Goal: Obtain resource: Download file/media

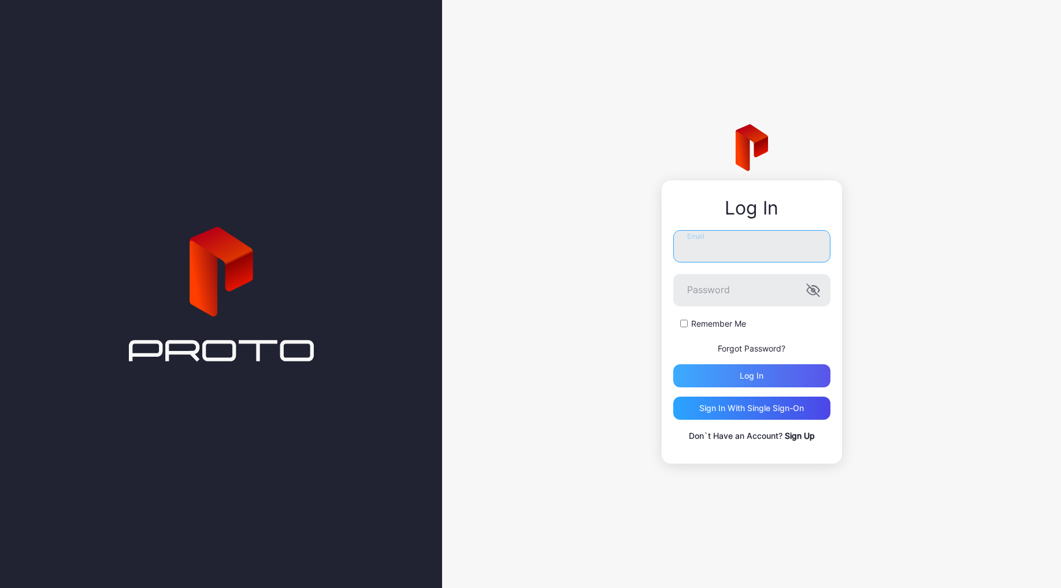
type input "**********"
click at [812, 375] on div "Log in" at bounding box center [752, 375] width 157 height 23
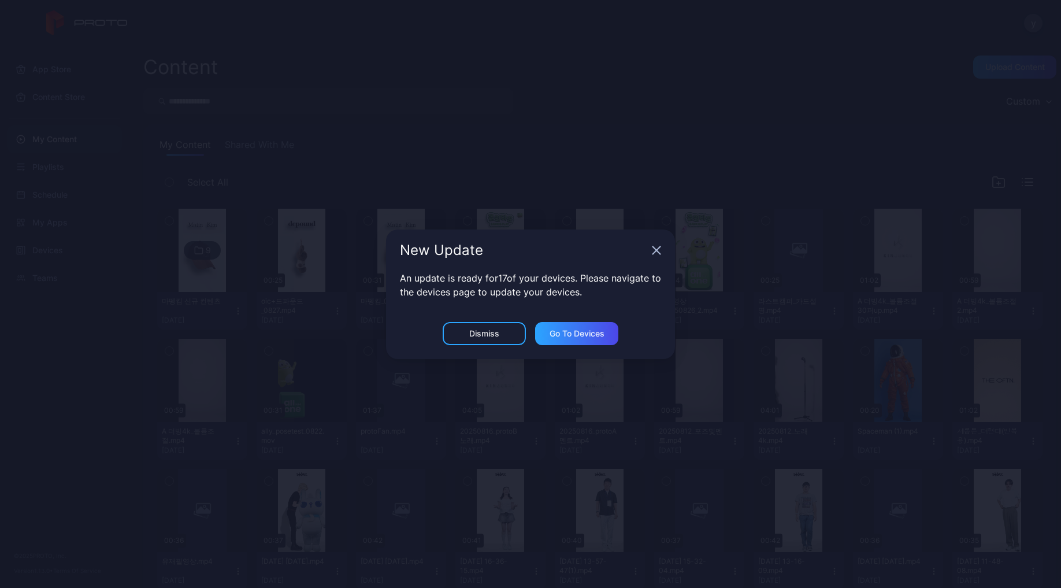
click at [655, 250] on icon "button" at bounding box center [656, 250] width 9 height 9
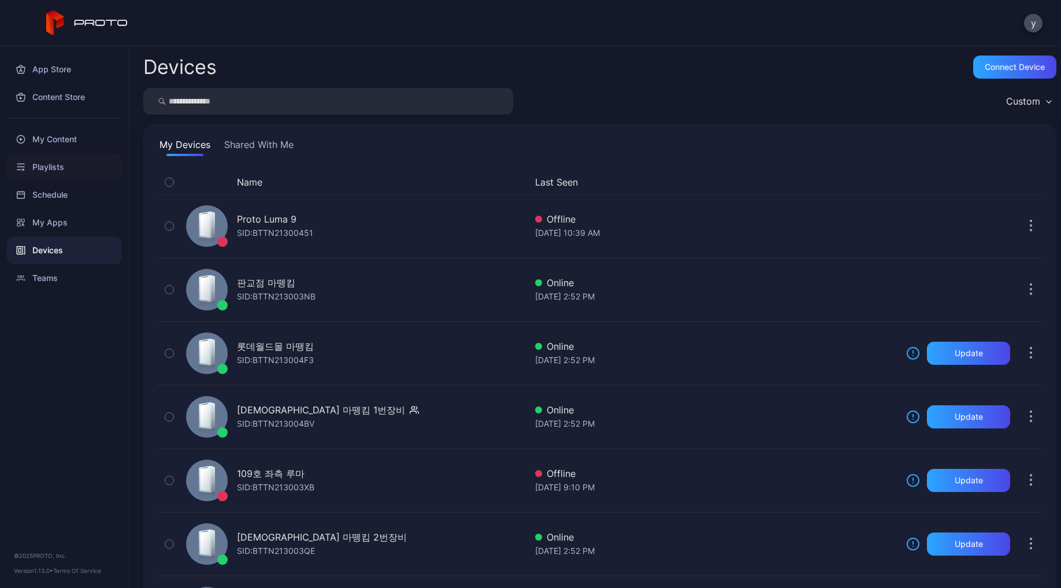
click at [57, 171] on div "Playlists" at bounding box center [64, 167] width 115 height 28
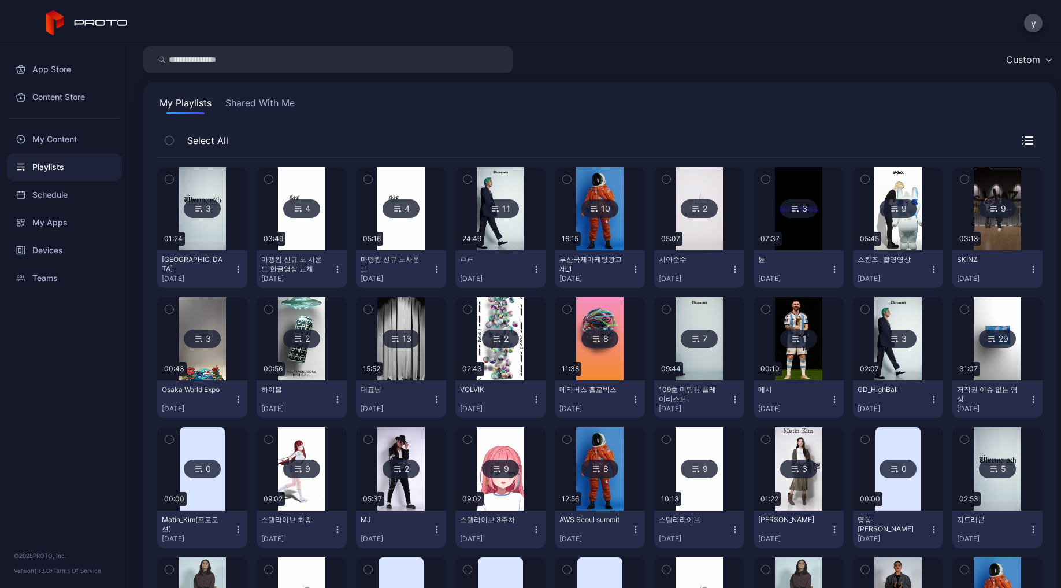
scroll to position [58, 0]
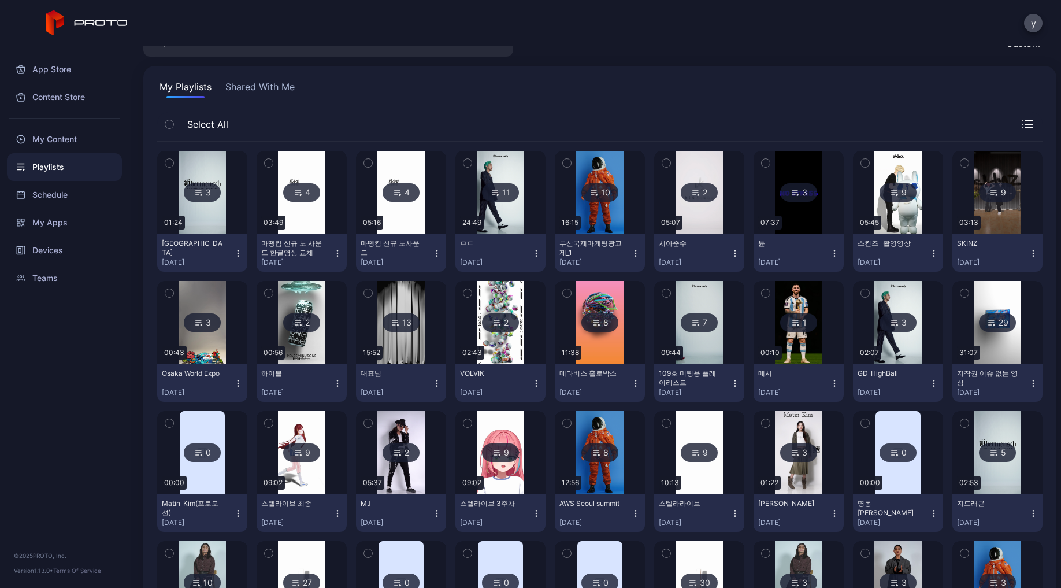
click at [987, 459] on div "5" at bounding box center [997, 452] width 37 height 19
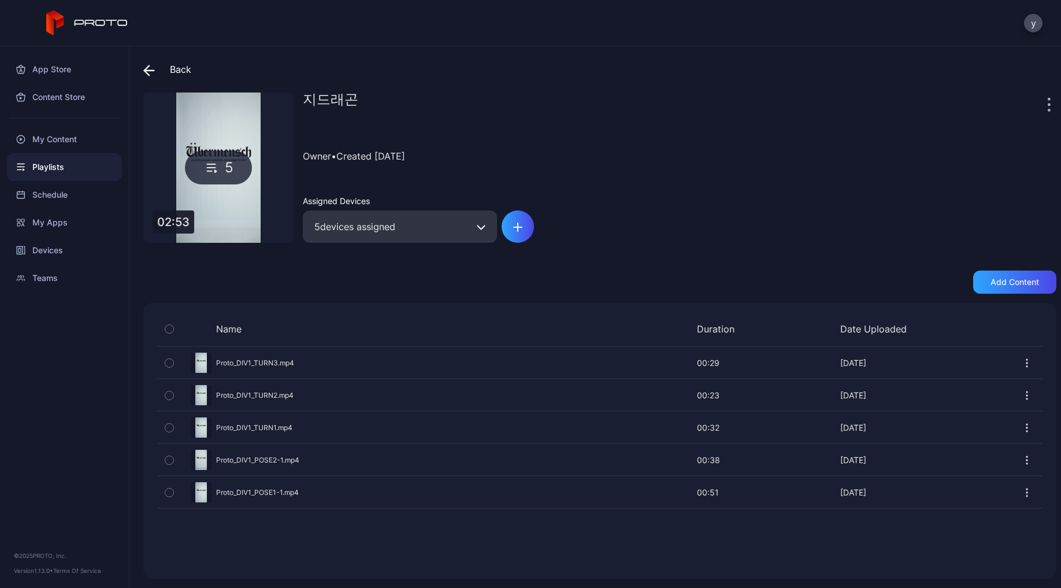
click at [213, 161] on icon at bounding box center [212, 168] width 17 height 14
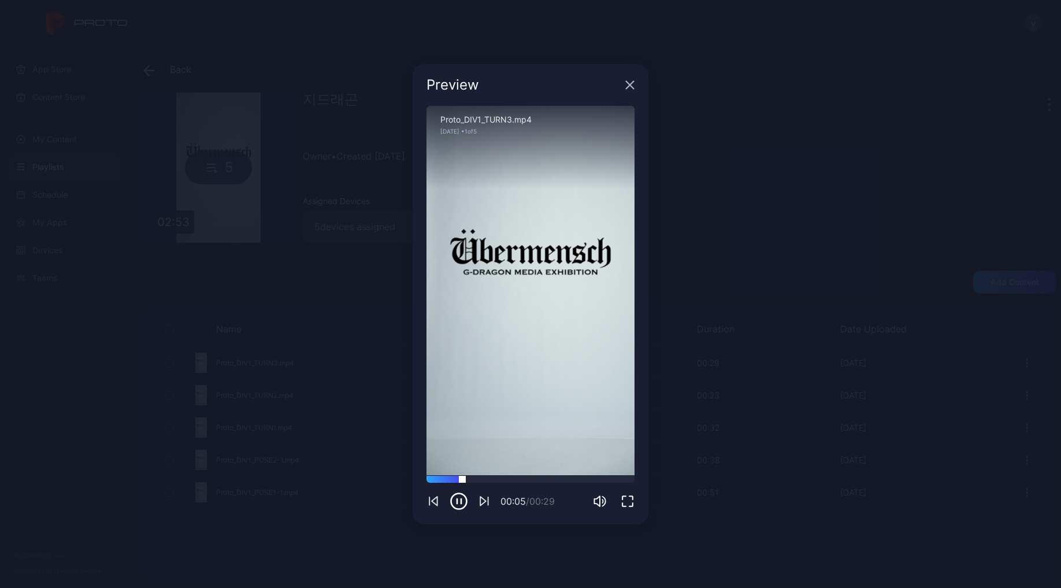
click at [521, 477] on div at bounding box center [531, 479] width 208 height 7
click at [567, 479] on div at bounding box center [531, 479] width 208 height 7
click at [611, 479] on div at bounding box center [531, 479] width 208 height 7
click at [628, 85] on icon "button" at bounding box center [630, 84] width 9 height 9
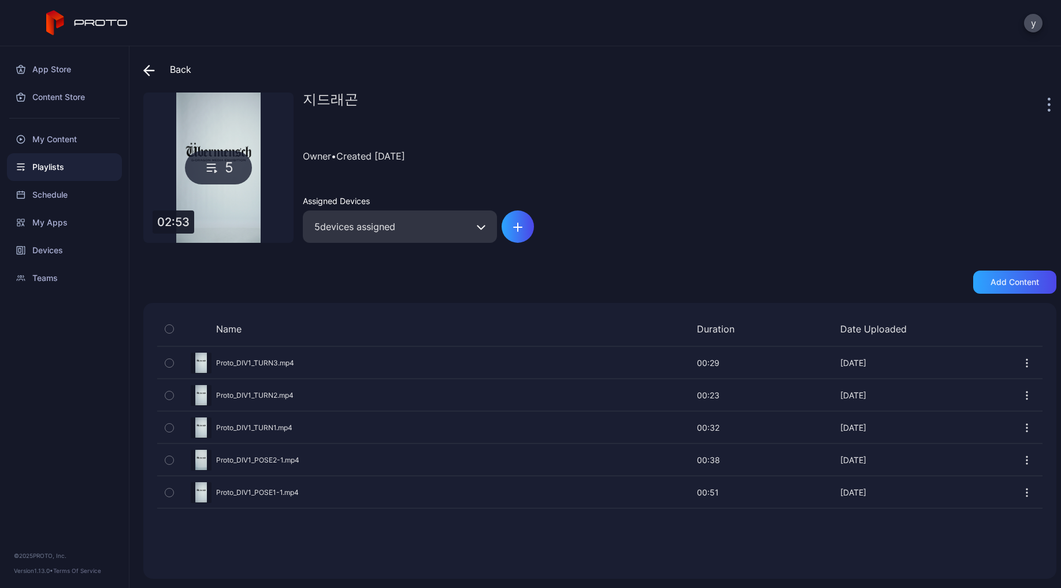
click at [173, 330] on icon "button" at bounding box center [169, 329] width 8 height 13
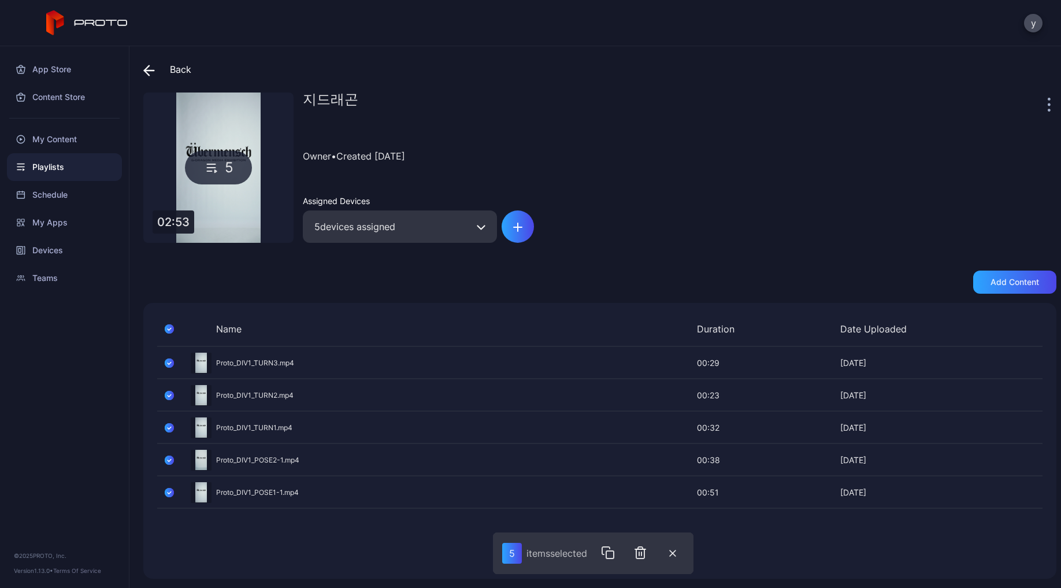
drag, startPoint x: 404, startPoint y: 553, endPoint x: 308, endPoint y: 518, distance: 101.7
click at [402, 553] on div "Name Duration Date Uploaded Preview Proto_DIV1_TURN3.mp4 00:29 00:29 [DATE] Pre…" at bounding box center [599, 441] width 913 height 276
click at [170, 331] on icon "button" at bounding box center [169, 329] width 9 height 13
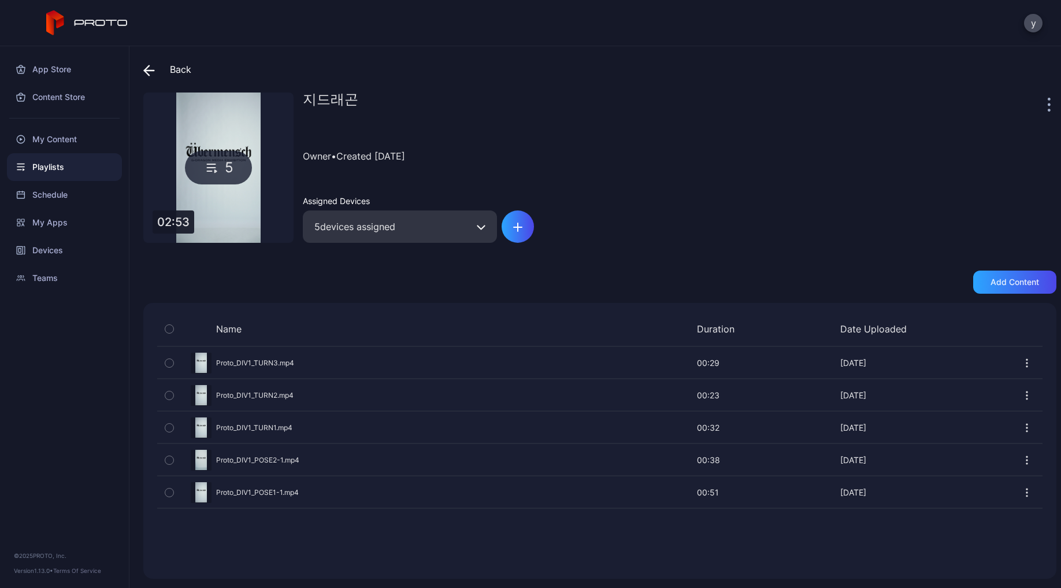
click at [169, 359] on icon "button" at bounding box center [169, 363] width 8 height 13
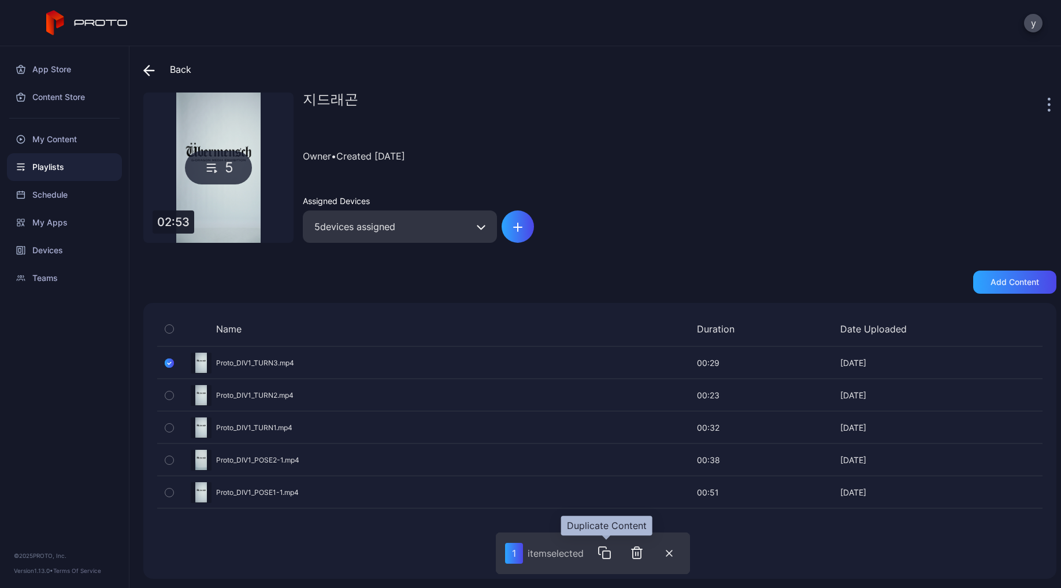
click at [611, 556] on icon "button" at bounding box center [607, 555] width 8 height 8
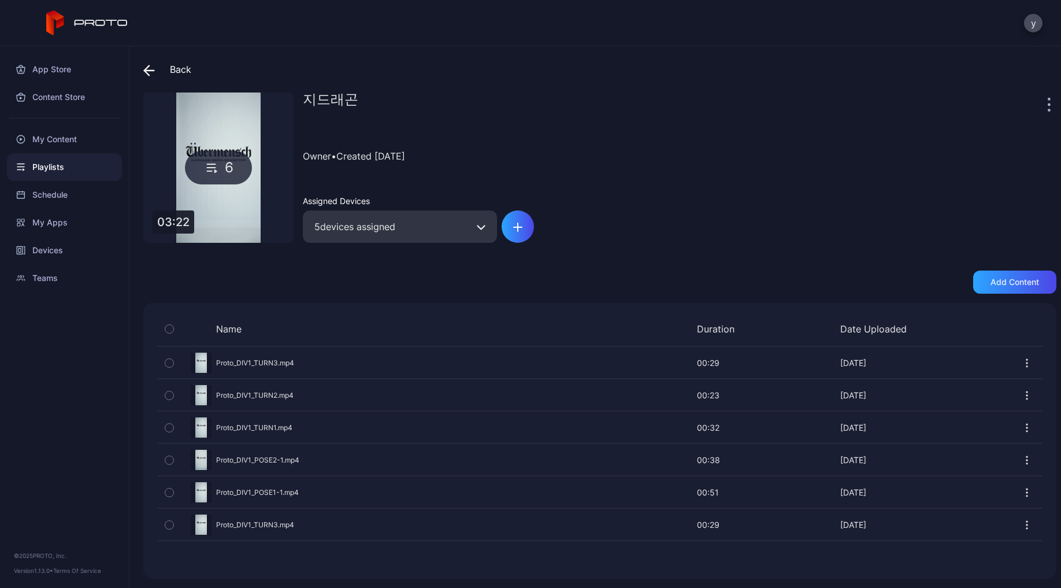
click at [173, 522] on icon "button" at bounding box center [169, 525] width 8 height 13
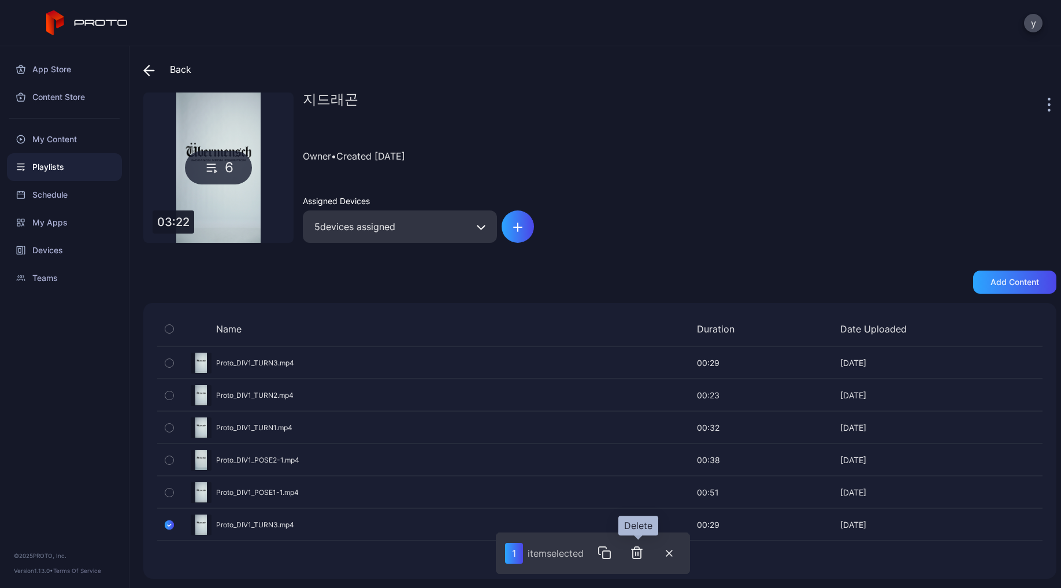
click at [641, 552] on icon "button" at bounding box center [637, 553] width 14 height 14
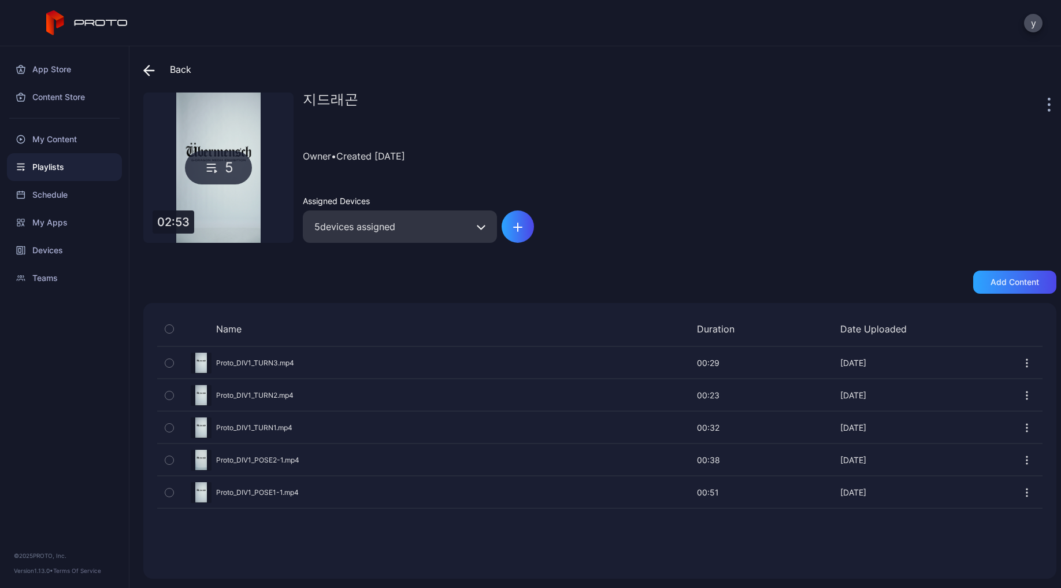
click at [301, 365] on div "Preview" at bounding box center [600, 362] width 886 height 31
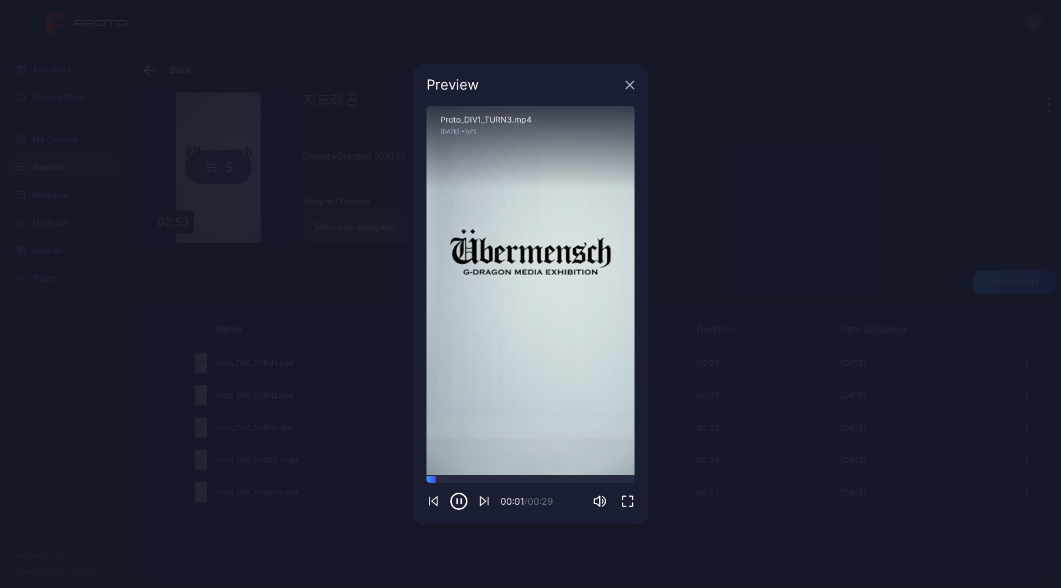
click at [631, 87] on icon "button" at bounding box center [630, 84] width 9 height 9
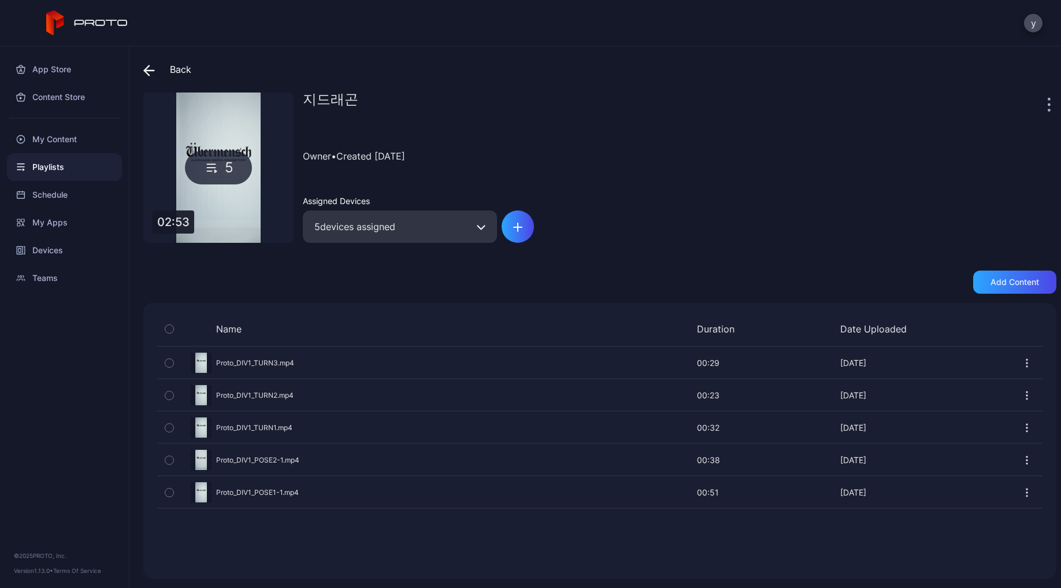
click at [1022, 362] on icon "button" at bounding box center [1028, 363] width 12 height 12
click at [716, 547] on div "Name Duration Date Uploaded Preview Proto_DIV1_TURN3.mp4 00:29 00:29 [DATE] Pre…" at bounding box center [599, 441] width 913 height 276
click at [332, 548] on div "Name Duration Date Uploaded Preview Proto_DIV1_TURN3.mp4 00:29 00:29 [DATE] Pre…" at bounding box center [599, 441] width 913 height 276
drag, startPoint x: 272, startPoint y: 546, endPoint x: 260, endPoint y: 519, distance: 30.1
click at [272, 544] on div "Name Duration Date Uploaded Preview Proto_DIV1_TURN3.mp4 00:29 00:29 [DATE] Pre…" at bounding box center [599, 441] width 913 height 276
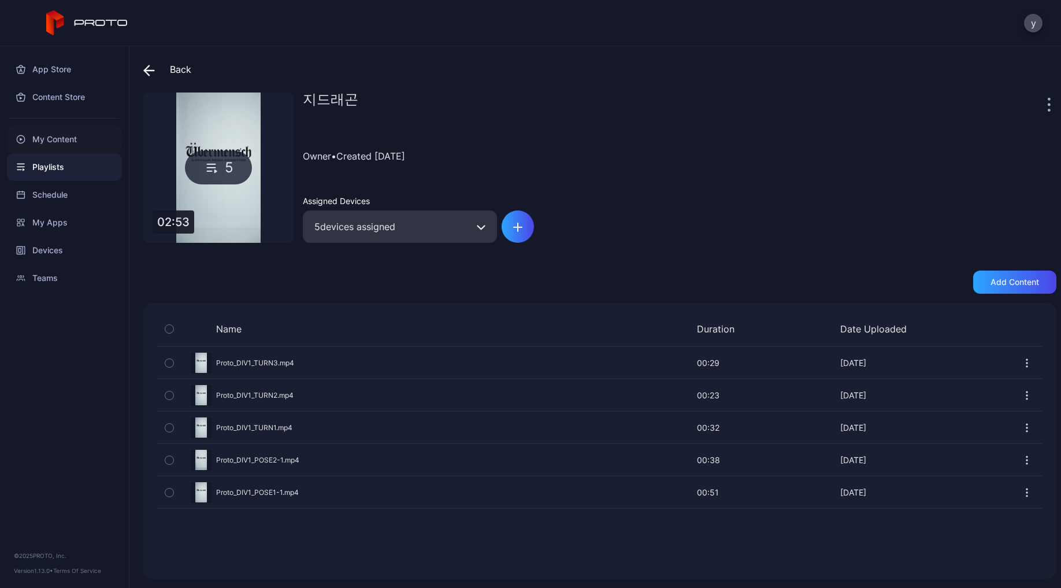
click at [72, 139] on div "My Content" at bounding box center [64, 139] width 115 height 28
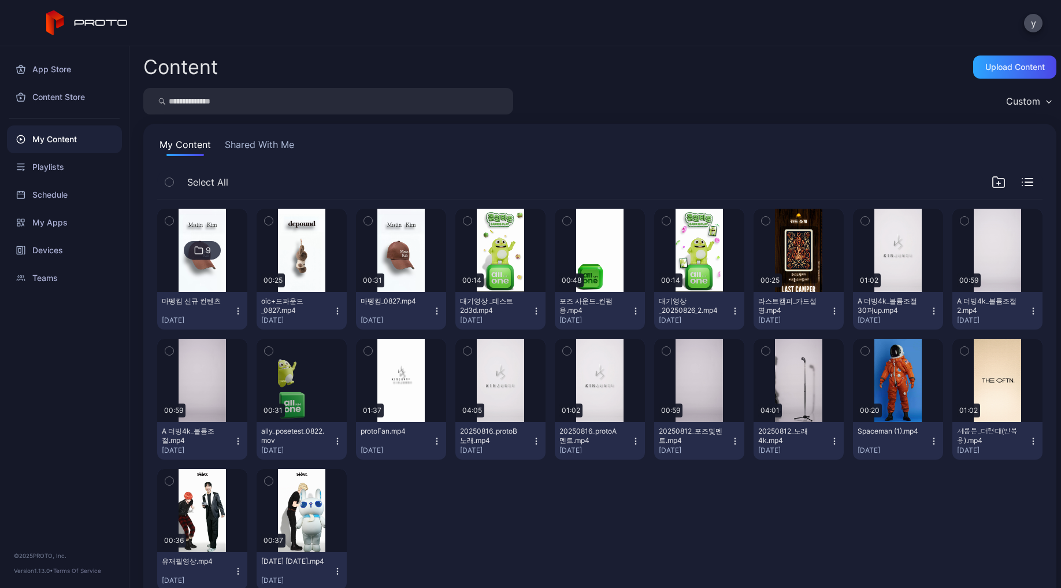
click at [317, 103] on input "search" at bounding box center [328, 101] width 370 height 27
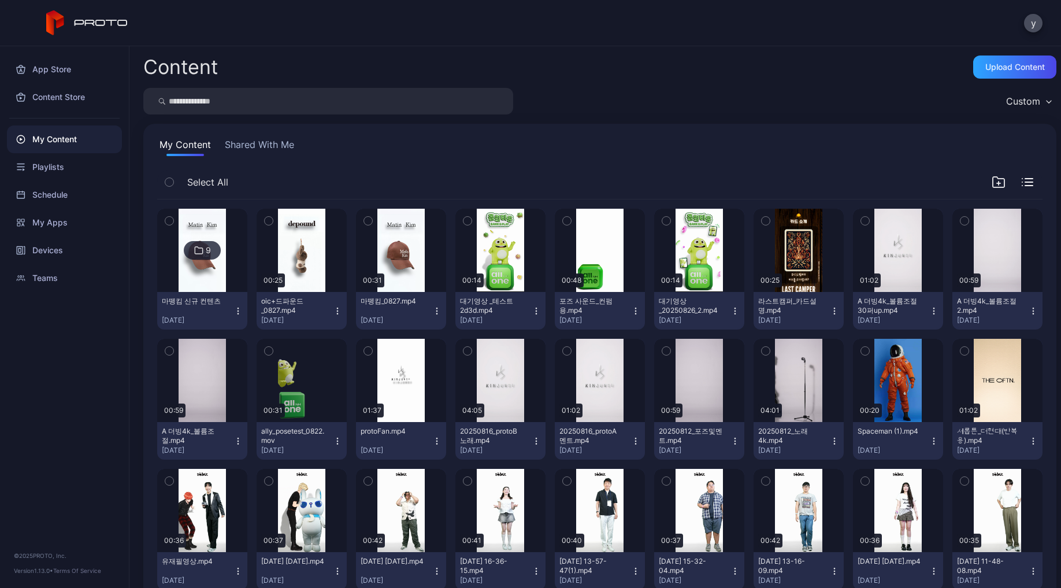
type input "*"
type input "**********"
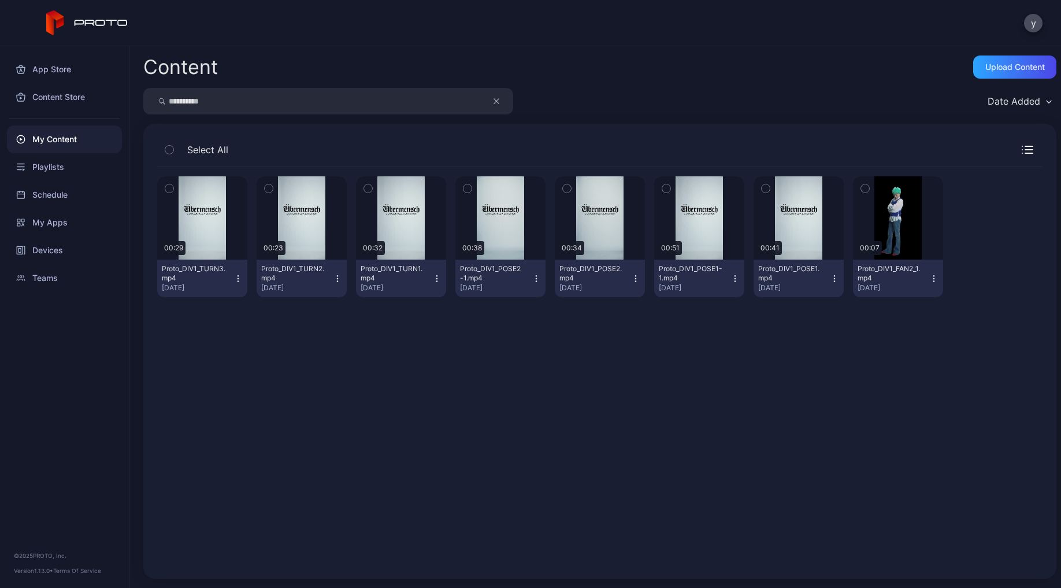
click at [235, 275] on icon "button" at bounding box center [238, 278] width 9 height 9
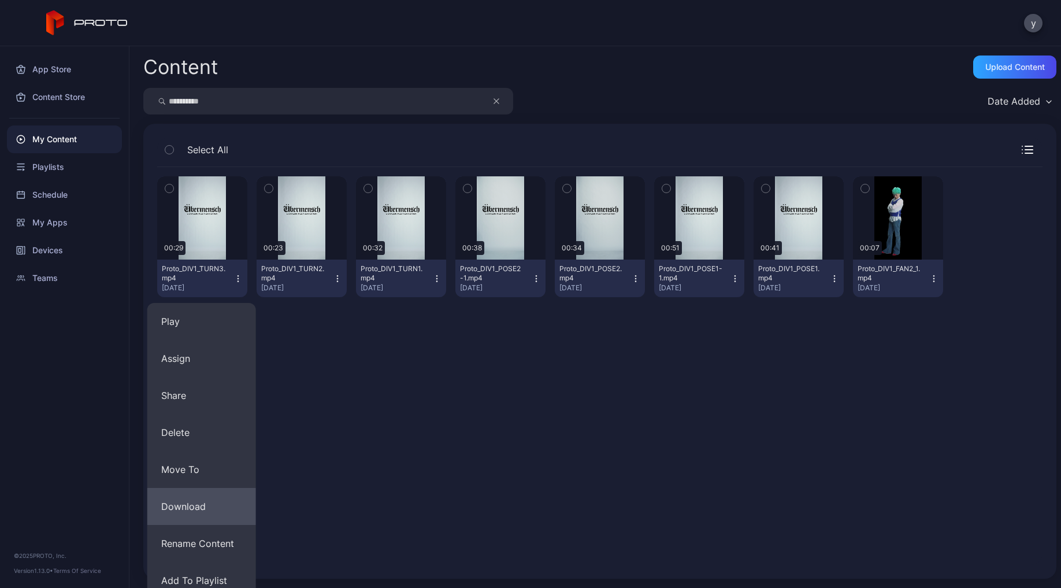
click at [212, 506] on button "Download" at bounding box center [201, 506] width 109 height 37
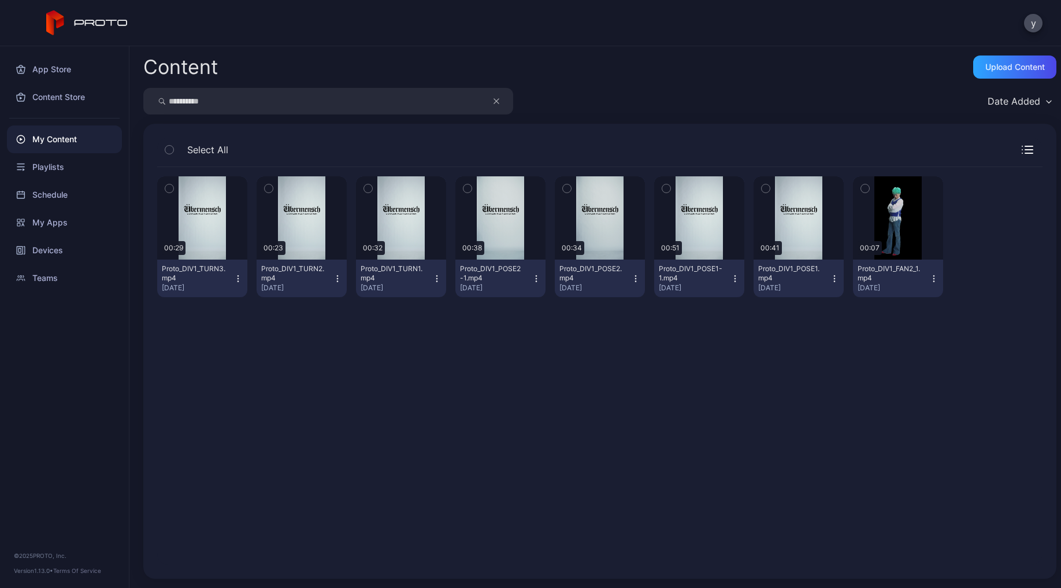
click at [337, 276] on icon "button" at bounding box center [337, 275] width 1 height 1
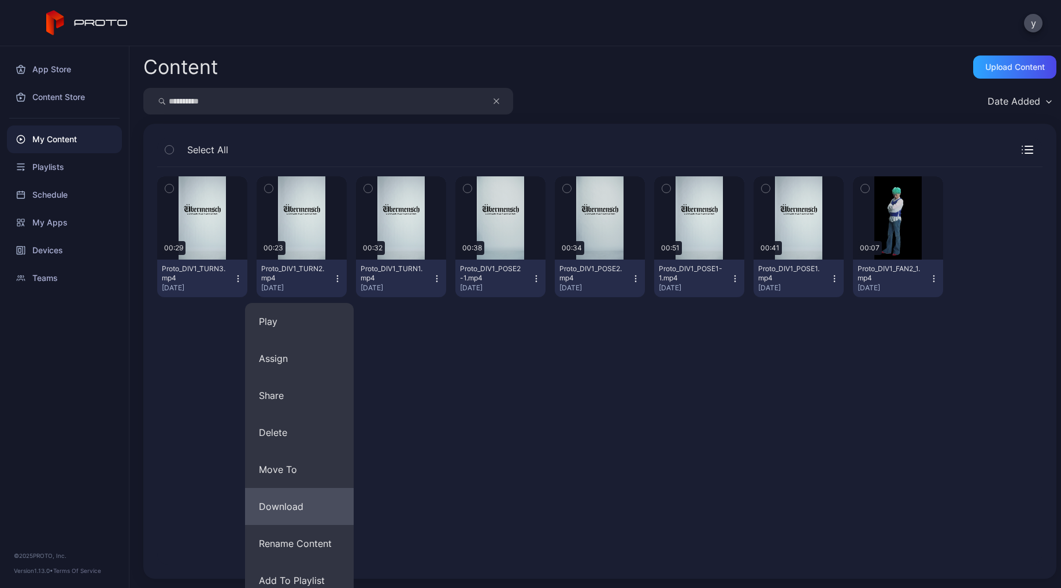
click at [306, 497] on button "Download" at bounding box center [299, 506] width 109 height 37
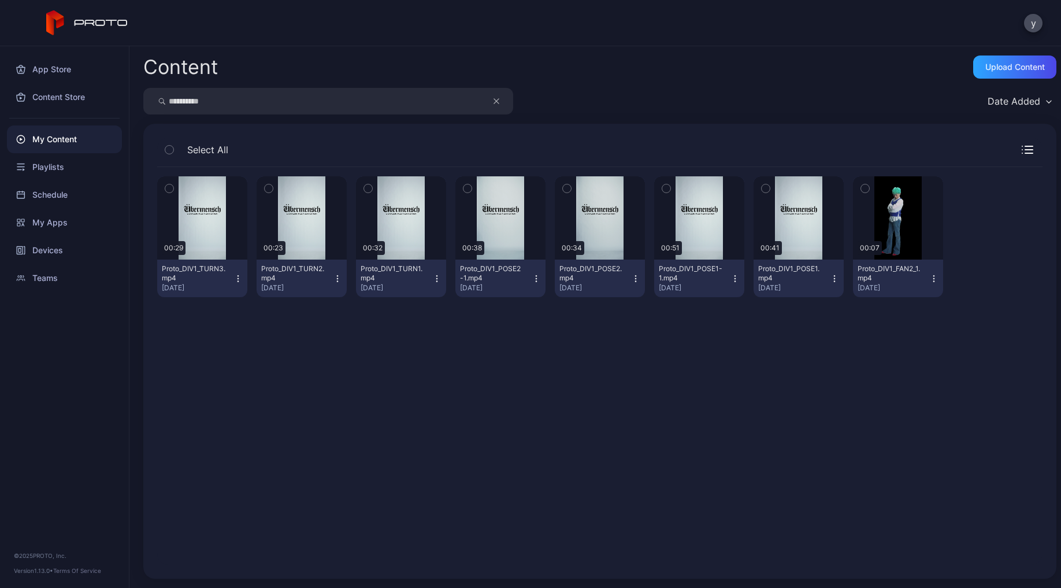
click at [432, 279] on icon "button" at bounding box center [436, 278] width 9 height 9
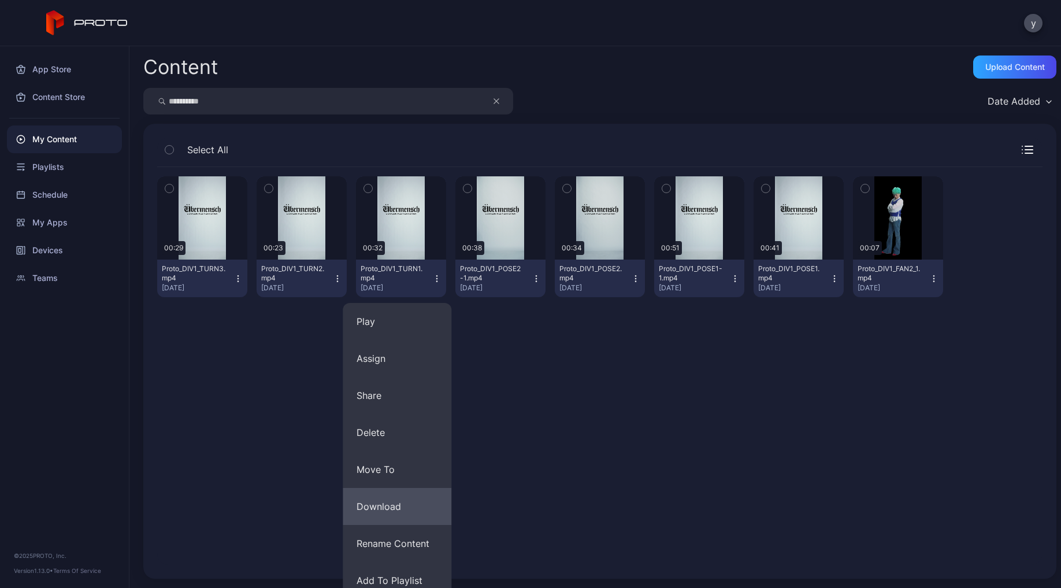
click at [393, 501] on button "Download" at bounding box center [397, 506] width 109 height 37
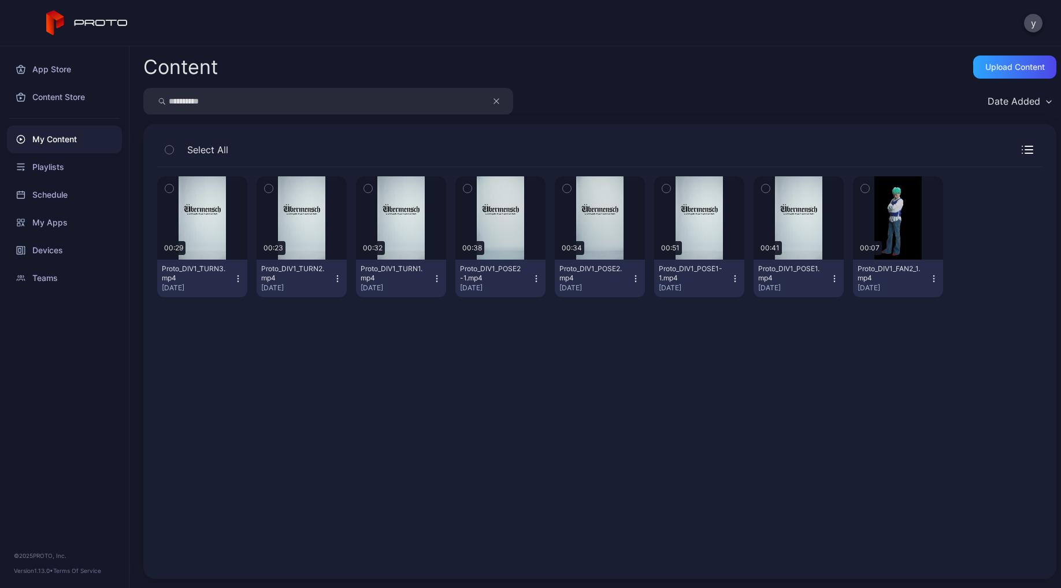
click at [532, 277] on icon "button" at bounding box center [536, 278] width 9 height 9
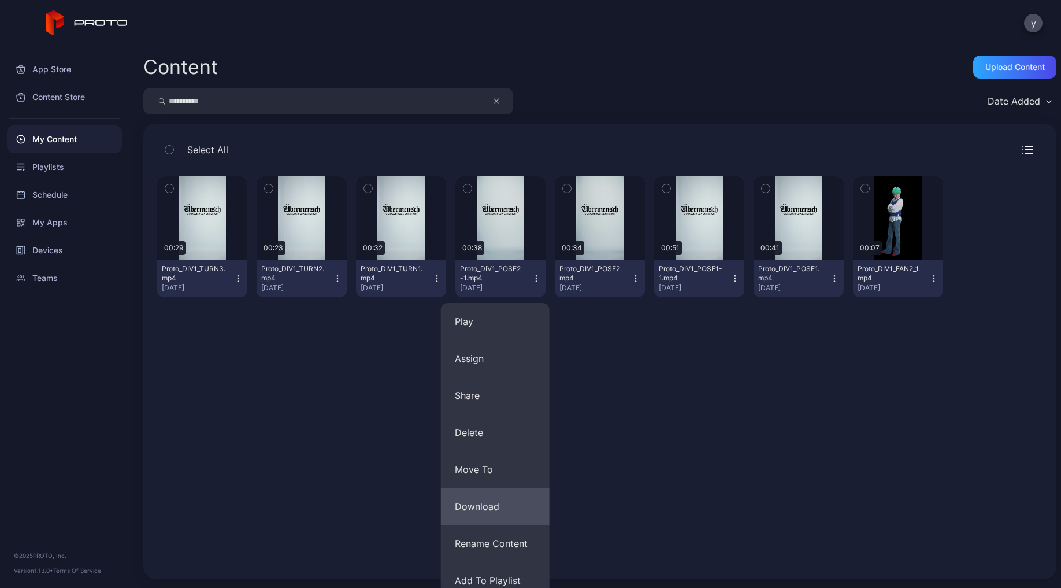
click at [500, 508] on button "Download" at bounding box center [495, 506] width 109 height 37
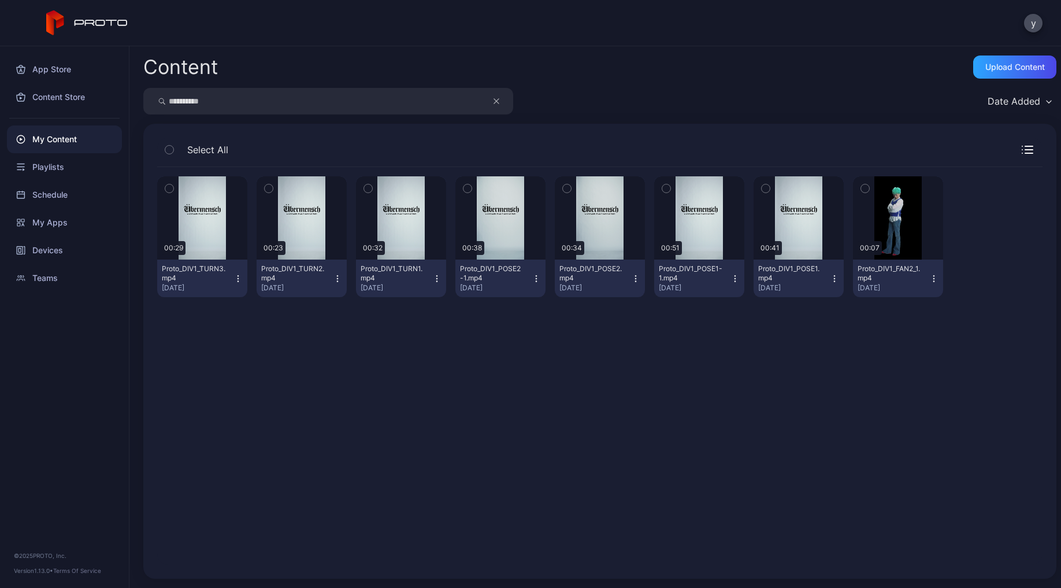
click at [631, 276] on icon "button" at bounding box center [635, 278] width 9 height 9
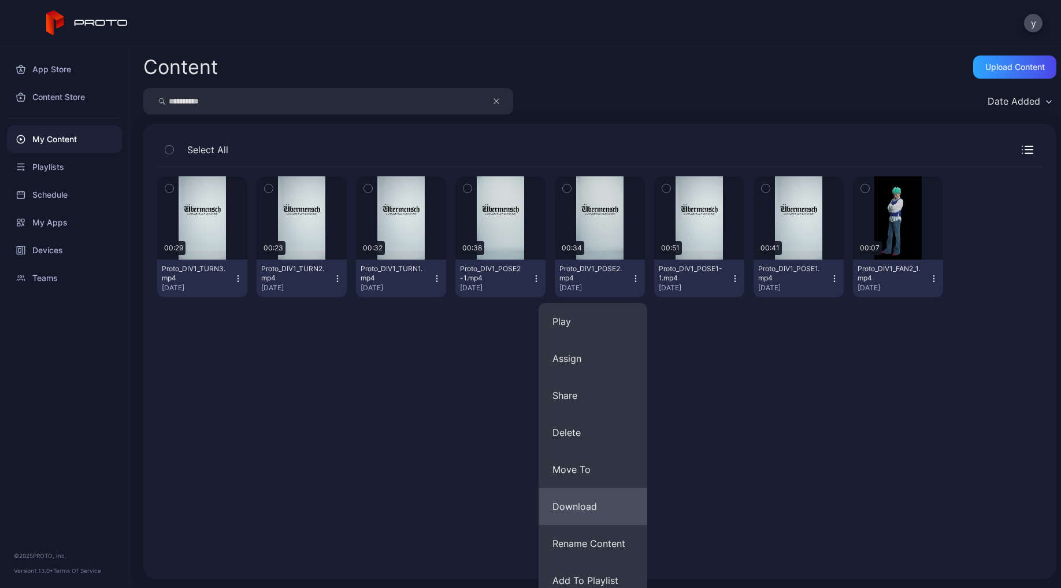
click at [592, 502] on button "Download" at bounding box center [593, 506] width 109 height 37
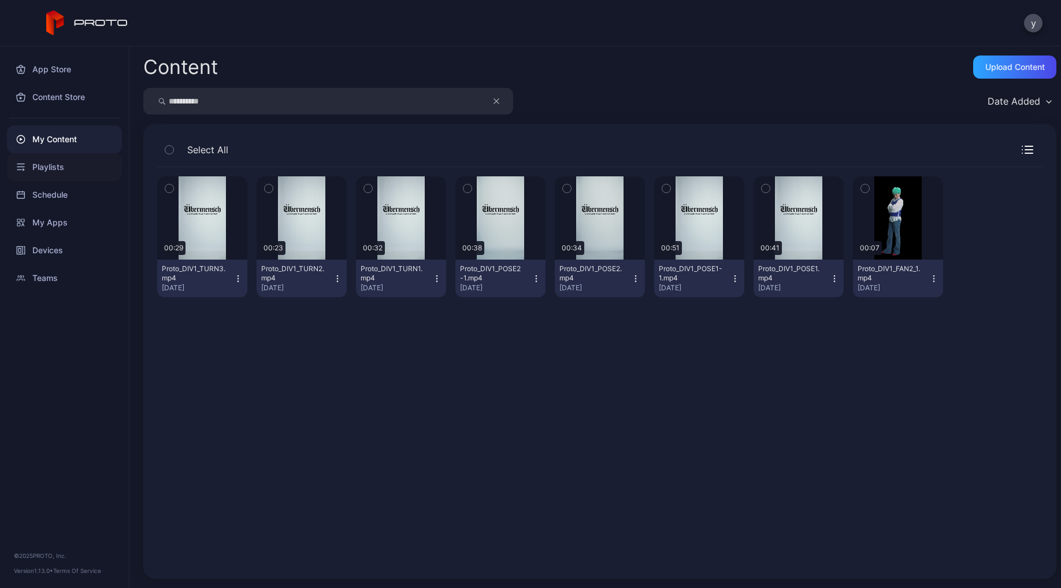
click at [62, 164] on div "Playlists" at bounding box center [64, 167] width 115 height 28
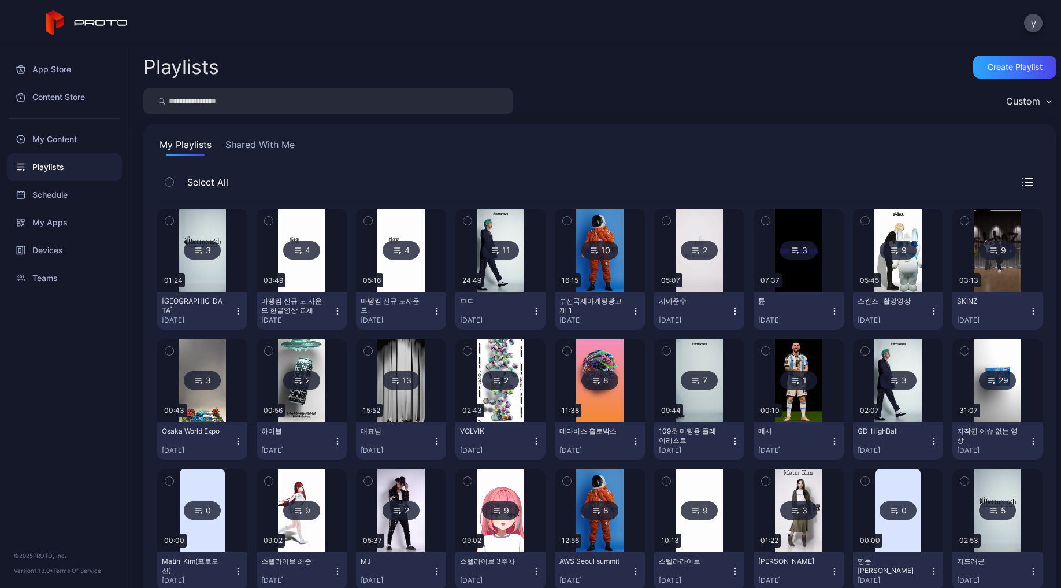
click at [979, 538] on img at bounding box center [997, 510] width 47 height 83
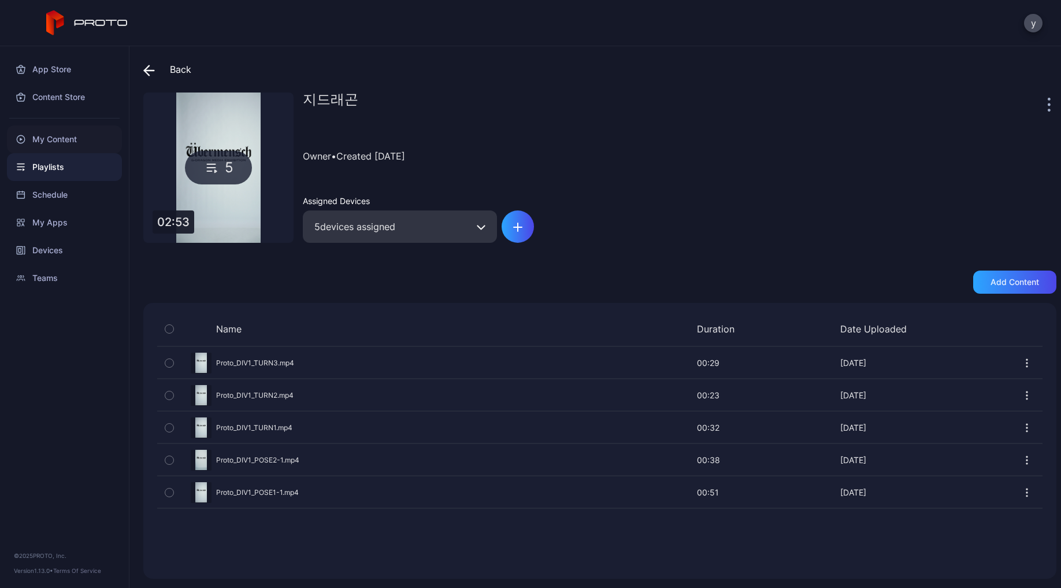
click at [69, 138] on div "My Content" at bounding box center [64, 139] width 115 height 28
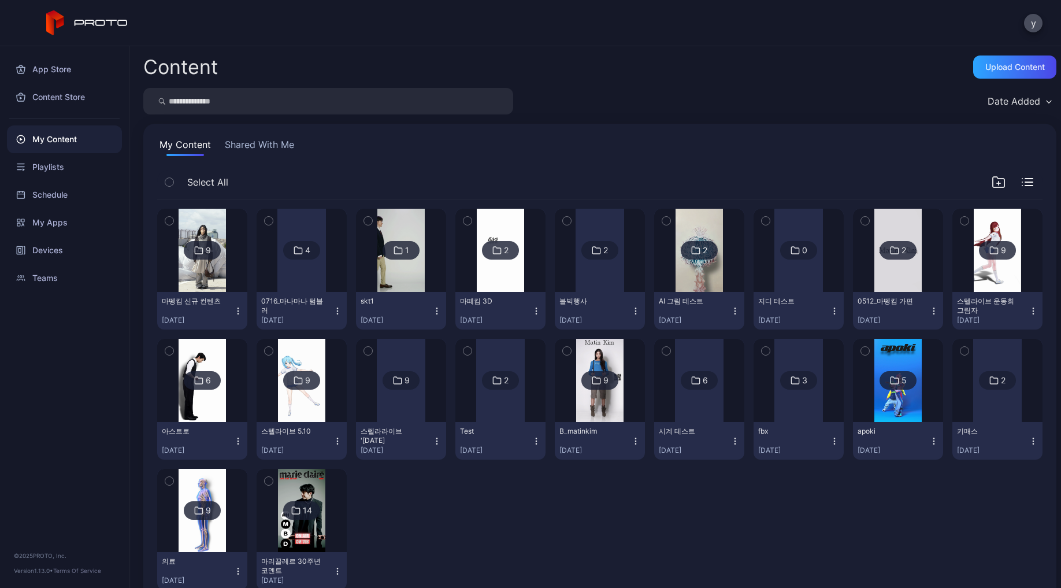
click at [264, 99] on input "search" at bounding box center [328, 101] width 370 height 27
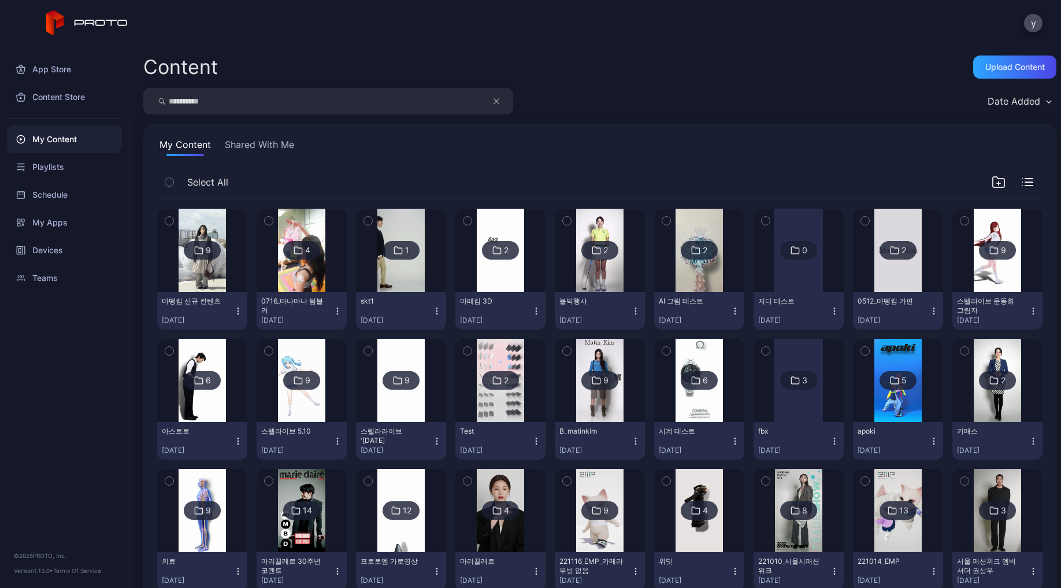
type input "**********"
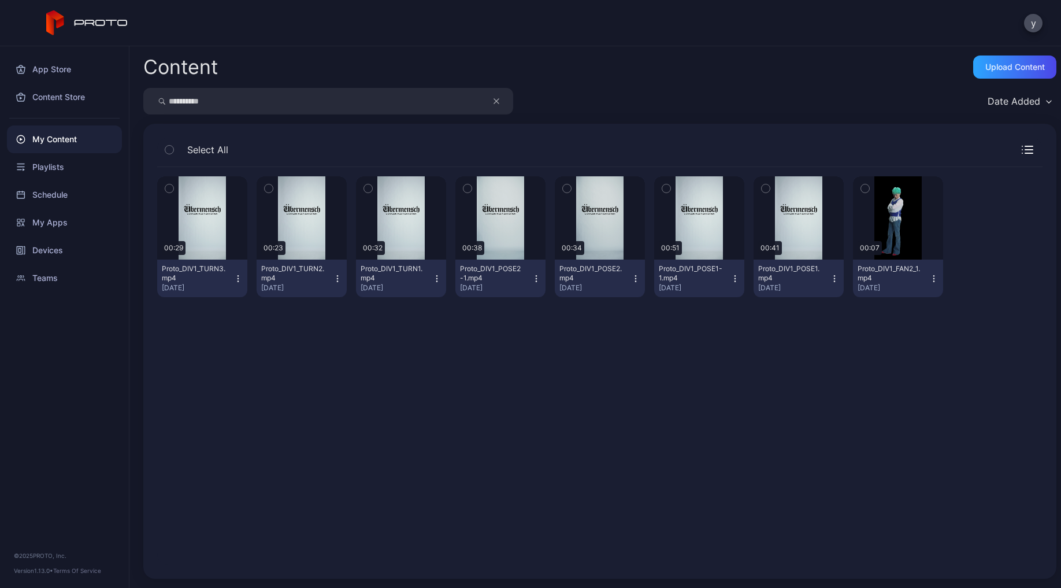
click at [731, 277] on icon "button" at bounding box center [735, 278] width 9 height 9
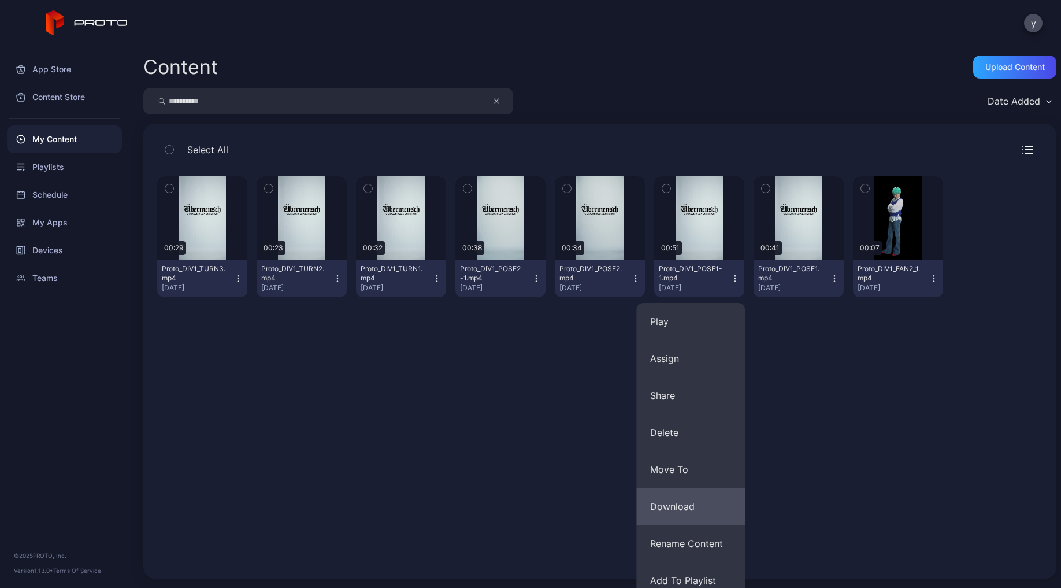
click at [703, 502] on button "Download" at bounding box center [691, 506] width 109 height 37
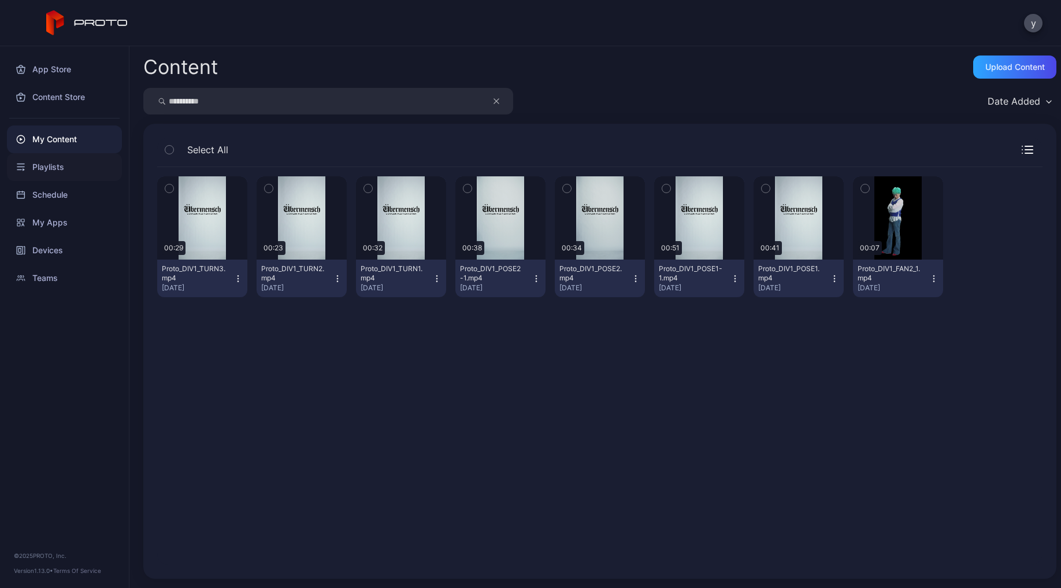
click at [59, 168] on div "Playlists" at bounding box center [64, 167] width 115 height 28
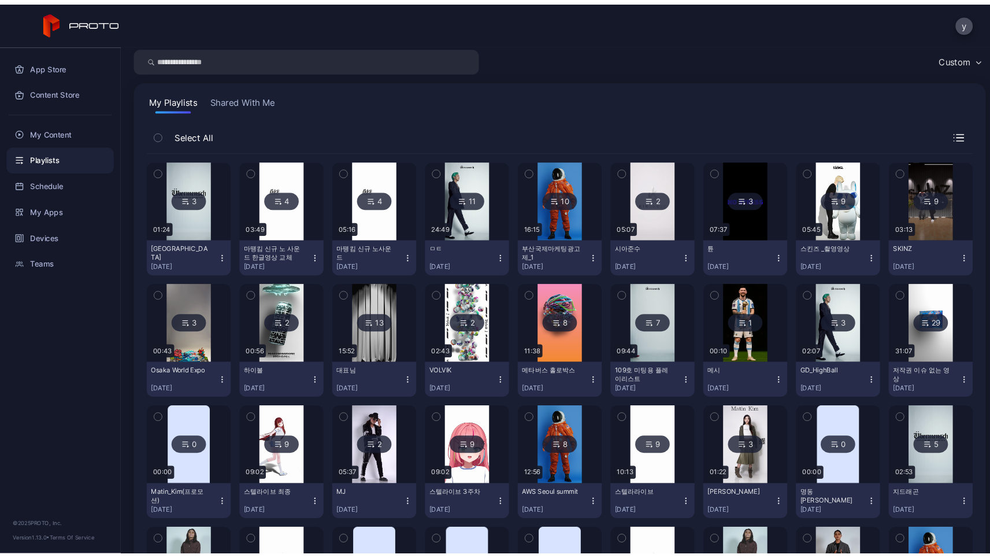
scroll to position [58, 0]
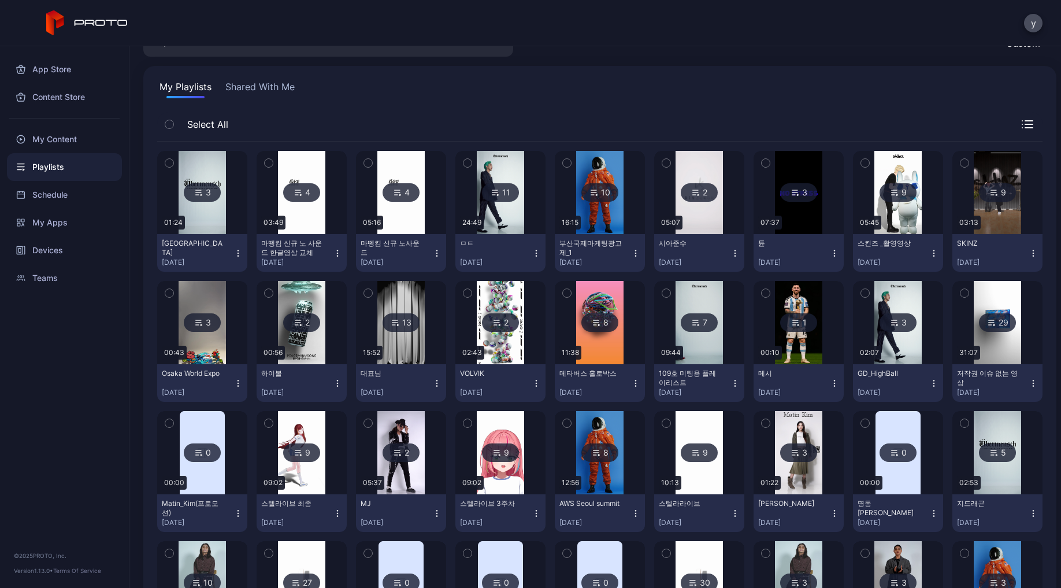
click at [990, 478] on img at bounding box center [997, 452] width 47 height 83
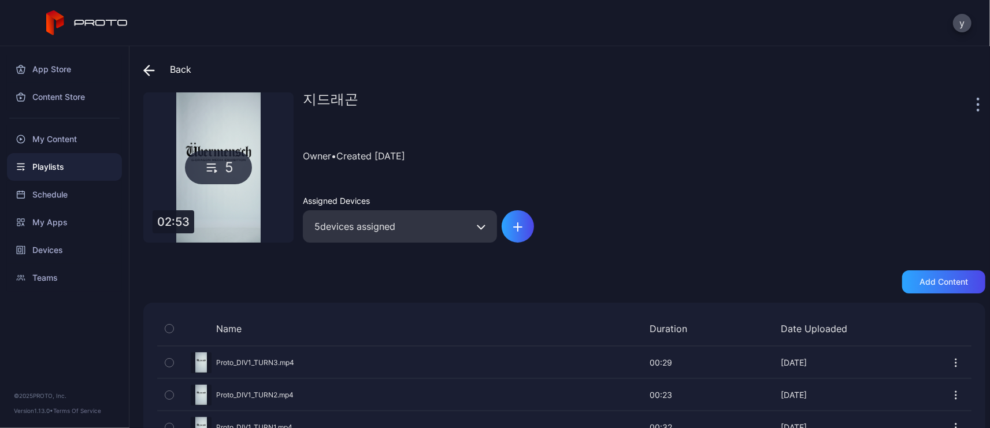
click at [230, 174] on div "5" at bounding box center [218, 168] width 67 height 34
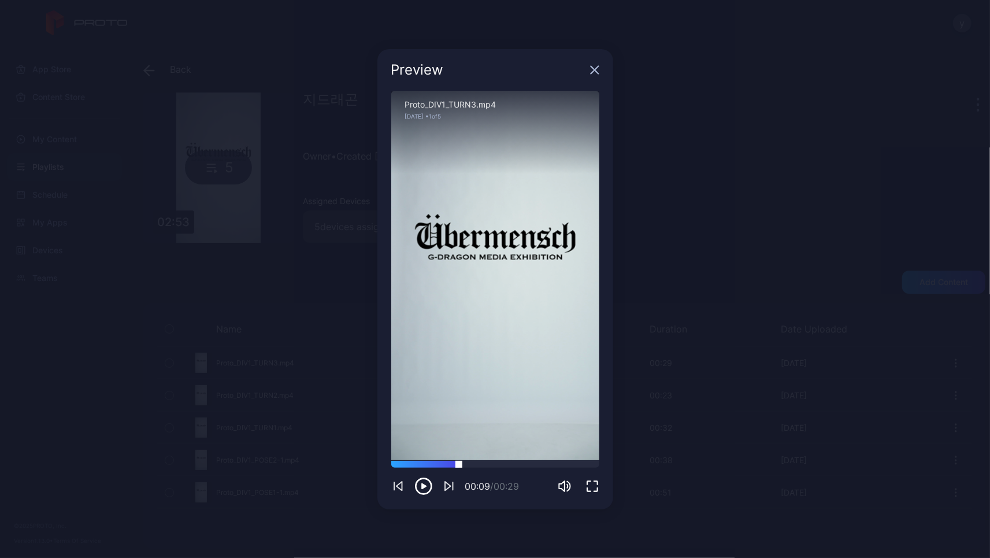
click at [459, 461] on div at bounding box center [495, 464] width 208 height 7
click at [494, 464] on div at bounding box center [495, 464] width 208 height 7
click at [525, 465] on div at bounding box center [495, 464] width 208 height 7
click at [551, 464] on div at bounding box center [495, 464] width 208 height 7
click at [592, 67] on icon "button" at bounding box center [595, 70] width 8 height 8
